Goal: Navigation & Orientation: Find specific page/section

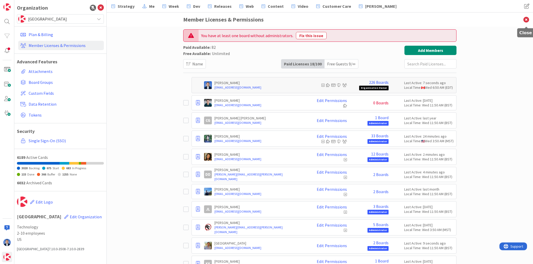
click at [527, 18] on icon at bounding box center [526, 19] width 14 height 14
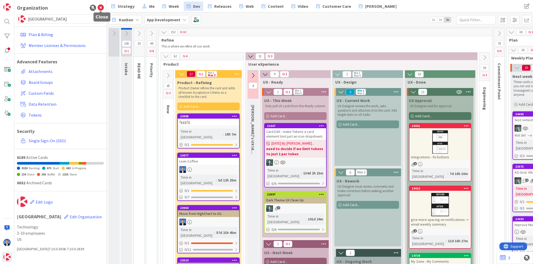
click at [102, 7] on icon at bounding box center [101, 8] width 6 height 6
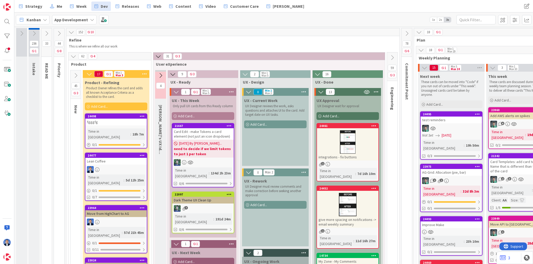
click at [72, 32] on icon at bounding box center [71, 32] width 6 height 6
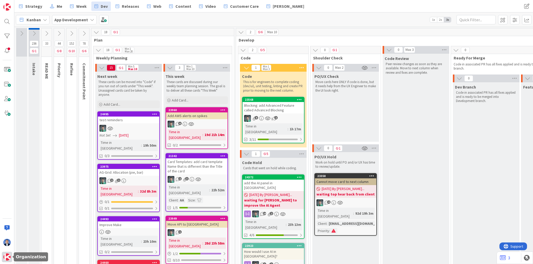
click at [8, 258] on img at bounding box center [6, 257] width 7 height 7
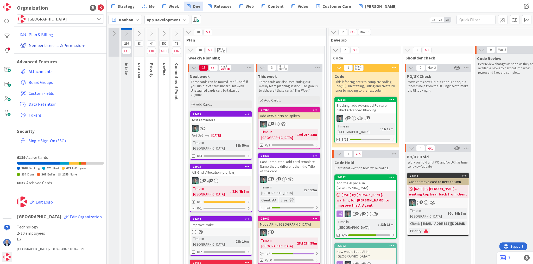
click at [56, 45] on link "Member Licenses & Permissions" at bounding box center [61, 45] width 86 height 9
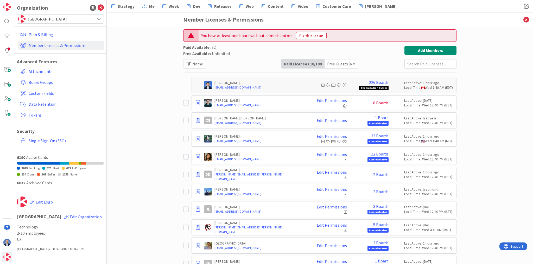
click at [185, 103] on icon at bounding box center [185, 103] width 5 height 6
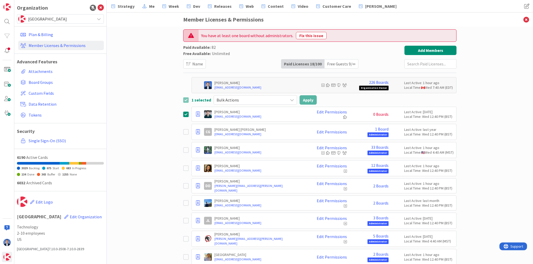
click at [236, 98] on span "Bulk Actions" at bounding box center [250, 99] width 69 height 7
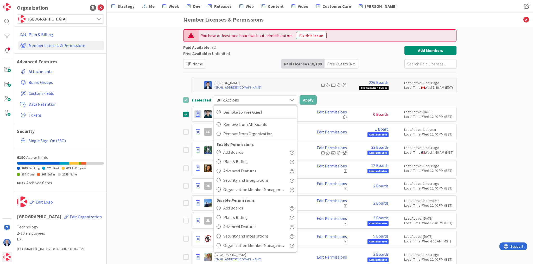
click at [197, 112] on icon at bounding box center [198, 114] width 4 height 5
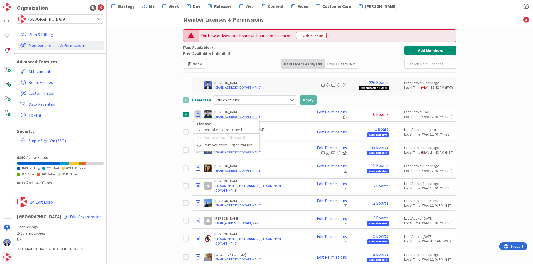
click at [141, 129] on div "You have at least one board without administrators. Fix this issue Paid Availab…" at bounding box center [320, 146] width 426 height 238
click at [196, 114] on icon at bounding box center [198, 114] width 4 height 5
click at [137, 120] on div "You have at least one board without administrators. Fix this issue Paid Availab…" at bounding box center [320, 146] width 426 height 238
click at [341, 65] on div "Free Guests 9 / ∞" at bounding box center [340, 64] width 33 height 9
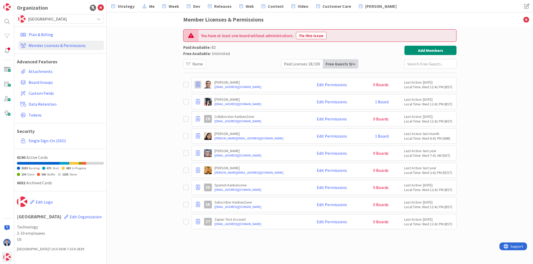
click at [196, 83] on icon at bounding box center [198, 84] width 4 height 5
click at [307, 67] on div "Paid Licenses 18 / 100" at bounding box center [302, 64] width 42 height 9
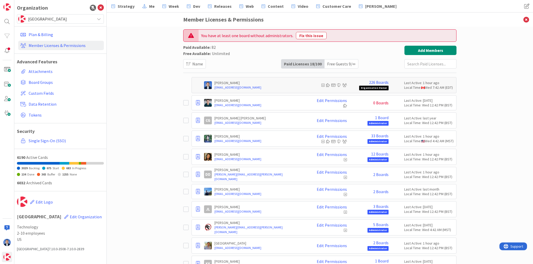
click at [185, 102] on icon at bounding box center [185, 103] width 5 height 6
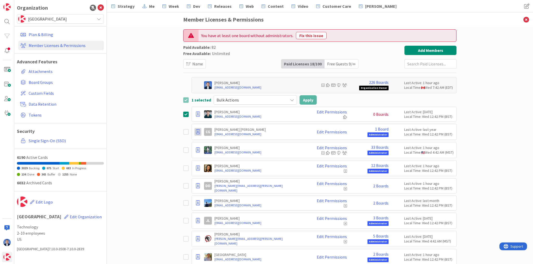
click at [197, 130] on icon at bounding box center [198, 132] width 4 height 5
click at [332, 62] on div "Free Guests 9 / ∞" at bounding box center [340, 64] width 33 height 9
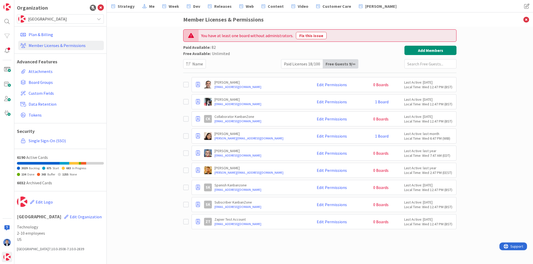
click at [300, 63] on div "Paid Licenses 18 / 100" at bounding box center [302, 64] width 42 height 9
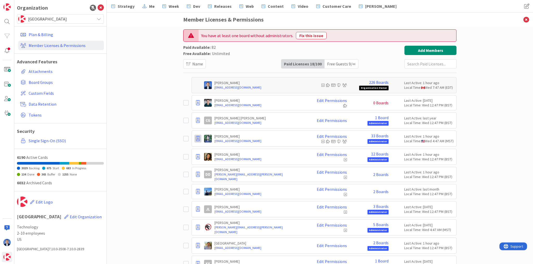
click at [196, 136] on icon at bounding box center [198, 138] width 4 height 5
click at [337, 64] on div "Free Guests 9 / ∞" at bounding box center [340, 64] width 33 height 9
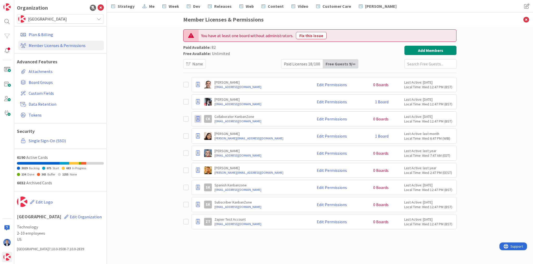
click at [196, 119] on icon at bounding box center [198, 119] width 4 height 5
click at [321, 121] on link "Edit Permissions" at bounding box center [331, 119] width 30 height 5
click at [301, 61] on div "Paid Licenses 18 / 100" at bounding box center [302, 64] width 42 height 9
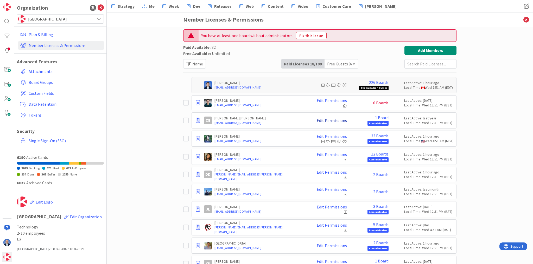
click at [328, 120] on link "Edit Permissions" at bounding box center [331, 120] width 30 height 5
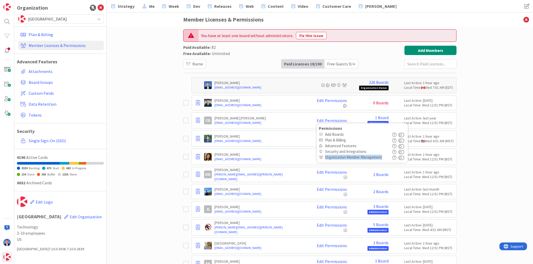
drag, startPoint x: 383, startPoint y: 157, endPoint x: 325, endPoint y: 158, distance: 58.3
click at [325, 158] on span "Organization Member Management" at bounding box center [357, 157] width 64 height 5
copy span "Organization Member Management"
click at [347, 64] on div "Free Guests 9 / ∞" at bounding box center [340, 64] width 33 height 9
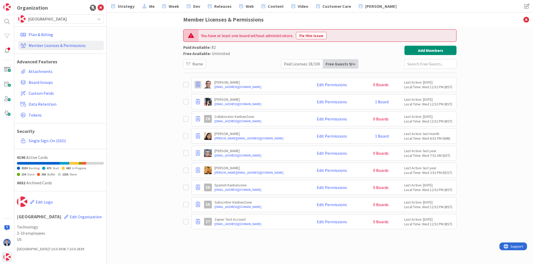
click at [198, 85] on icon at bounding box center [198, 84] width 4 height 5
click at [526, 19] on icon at bounding box center [526, 19] width 14 height 14
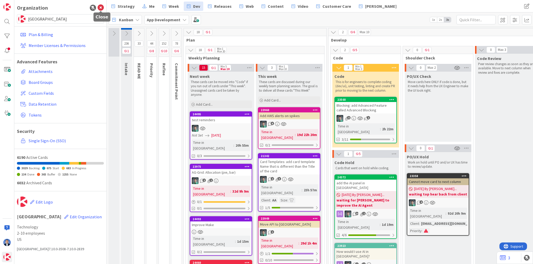
click at [100, 8] on icon at bounding box center [101, 8] width 6 height 6
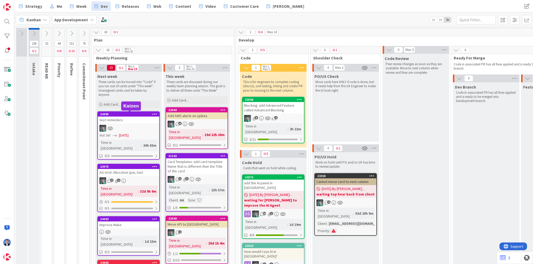
click at [139, 122] on div "test reminders" at bounding box center [128, 120] width 61 height 7
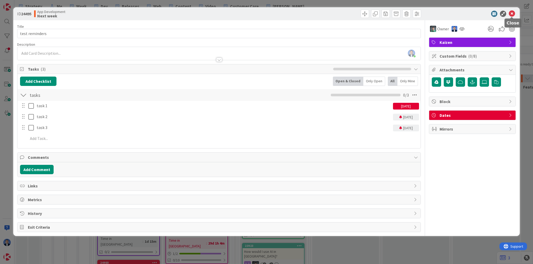
click at [512, 15] on icon at bounding box center [511, 14] width 6 height 6
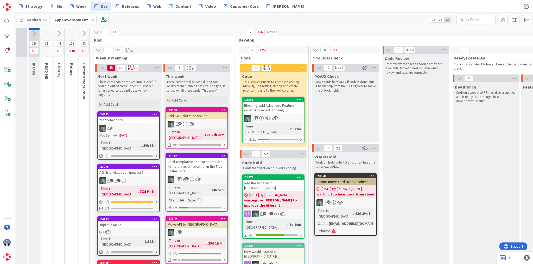
click at [165, 20] on div "Kanban App Development 1x 2x 3x" at bounding box center [273, 19] width 518 height 14
click at [105, 19] on span at bounding box center [103, 19] width 9 height 9
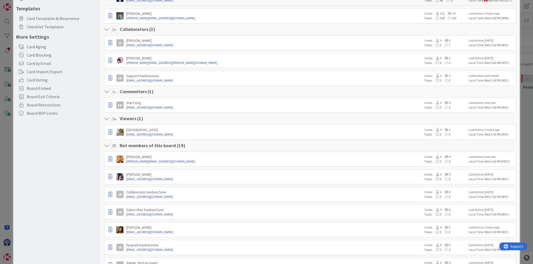
scroll to position [83, 0]
click at [109, 159] on icon "button" at bounding box center [110, 159] width 4 height 5
click at [85, 154] on div "Board Settings You are an Administrator . You can edit all settings. Popular Au…" at bounding box center [56, 207] width 87 height 566
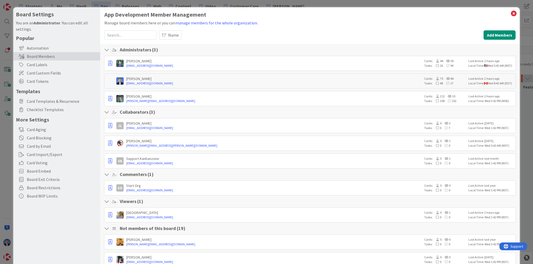
scroll to position [0, 0]
click at [175, 36] on span "Name" at bounding box center [173, 35] width 11 height 6
click at [235, 33] on div "Name Sort By Name Last Active A-Z Z-A" at bounding box center [320, 34] width 322 height 9
click at [112, 67] on button "button" at bounding box center [110, 64] width 7 height 8
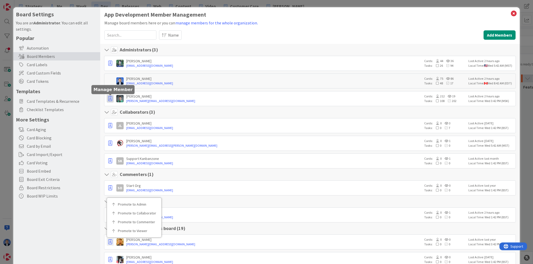
click at [111, 100] on icon "button" at bounding box center [110, 98] width 4 height 5
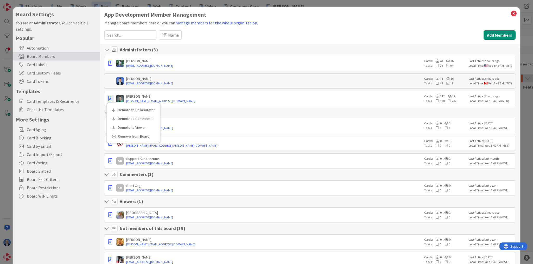
click at [7, 203] on div "Board Settings You are an Administrator . You can edit all settings. Popular Au…" at bounding box center [266, 132] width 533 height 264
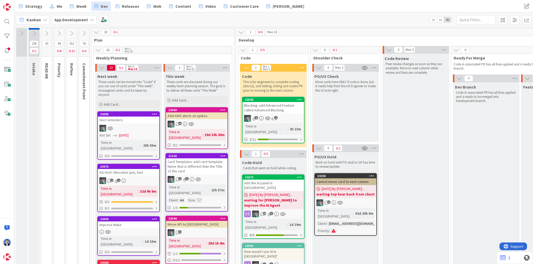
click at [277, 105] on div "Blocking: add Advanced Feature called Advanced Blocking" at bounding box center [272, 107] width 61 height 11
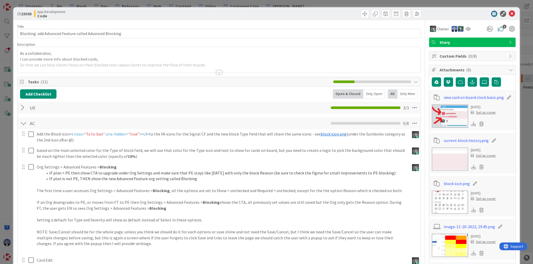
click at [90, 48] on div "As a collaborator, I can provide more info about blocked cards, So that we can …" at bounding box center [218, 60] width 403 height 26
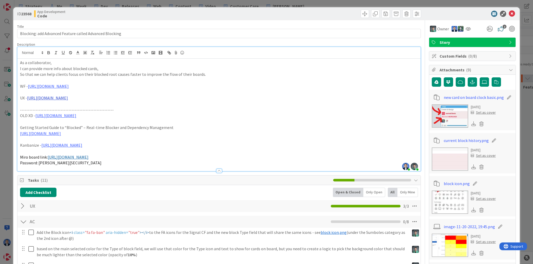
click at [68, 97] on link "[URL][DOMAIN_NAME]" at bounding box center [47, 97] width 41 height 5
click at [109, 107] on link "[URL][DOMAIN_NAME]" at bounding box center [113, 108] width 36 height 7
click at [510, 15] on icon at bounding box center [511, 14] width 6 height 6
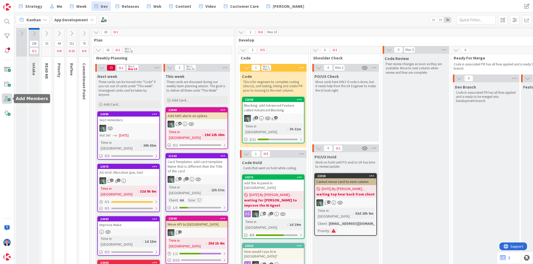
click at [8, 100] on span at bounding box center [7, 99] width 10 height 10
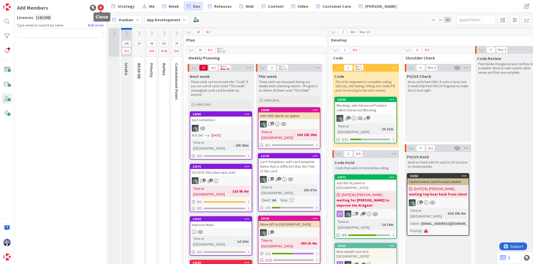
click at [102, 7] on icon at bounding box center [101, 8] width 6 height 6
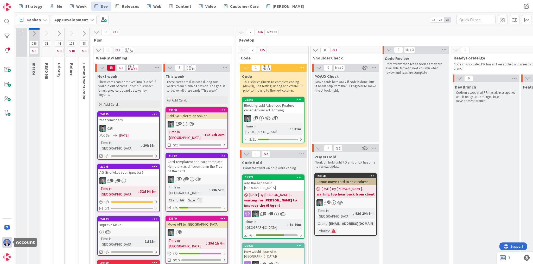
click at [10, 241] on div at bounding box center [7, 243] width 10 height 10
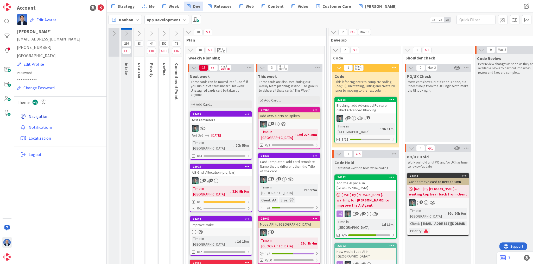
click at [38, 114] on link "Navigation" at bounding box center [61, 116] width 86 height 9
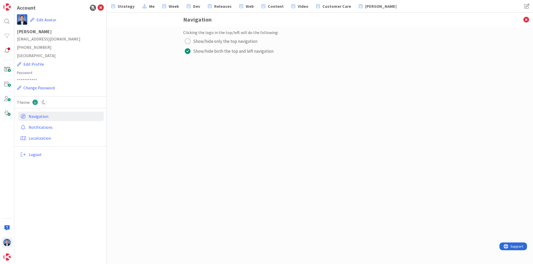
click at [203, 38] on span "Show/hide only the top navigation" at bounding box center [225, 41] width 64 height 8
click at [7, 241] on img at bounding box center [6, 242] width 7 height 7
click at [7, 8] on img at bounding box center [6, 6] width 7 height 7
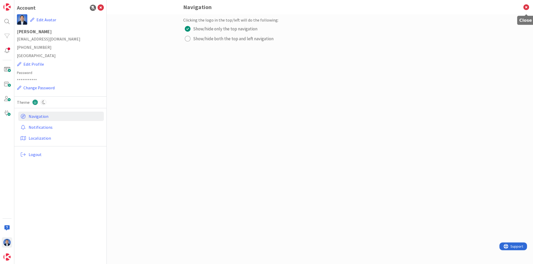
click at [527, 6] on icon at bounding box center [526, 7] width 14 height 14
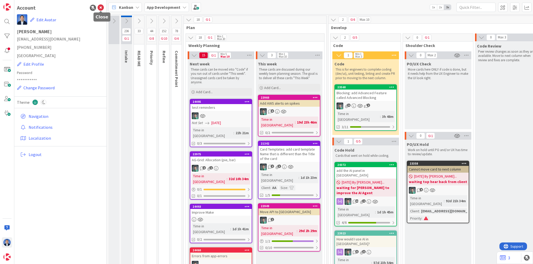
click at [102, 10] on icon at bounding box center [101, 8] width 6 height 6
